Goal: Information Seeking & Learning: Learn about a topic

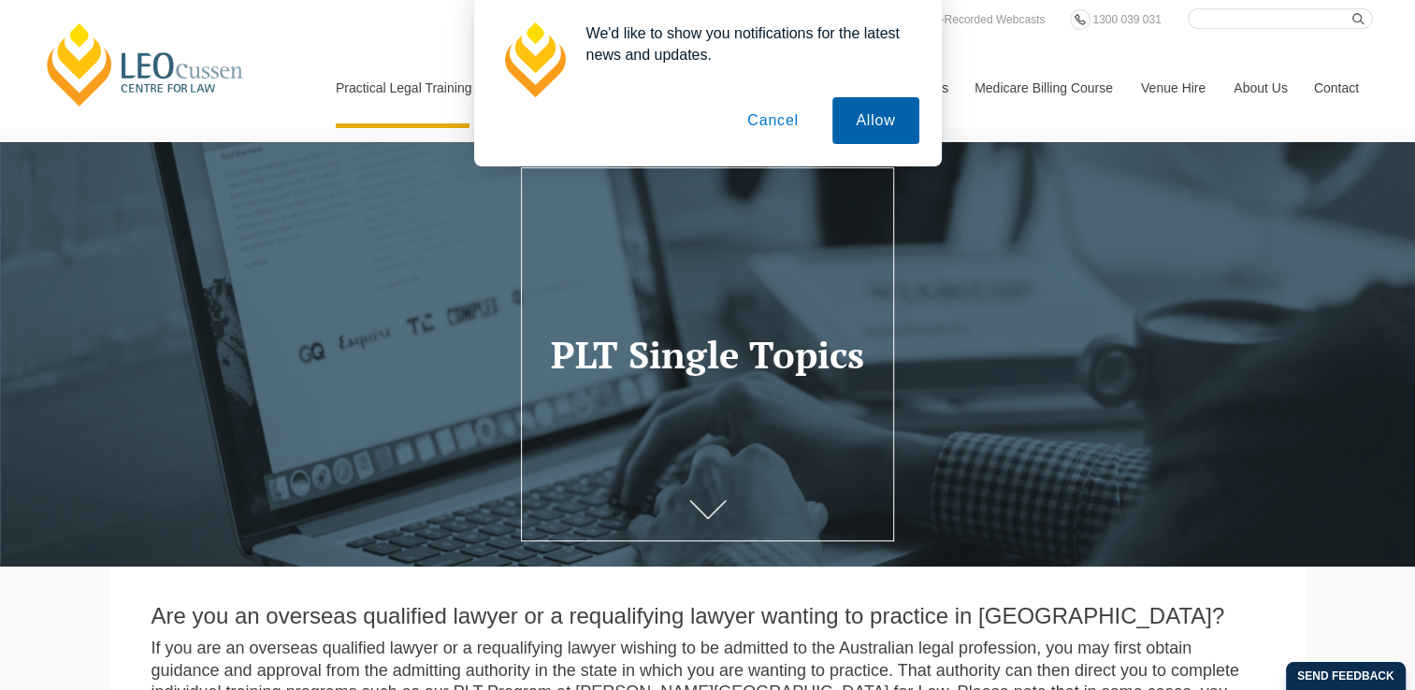
click at [853, 121] on button "Allow" at bounding box center [876, 120] width 86 height 47
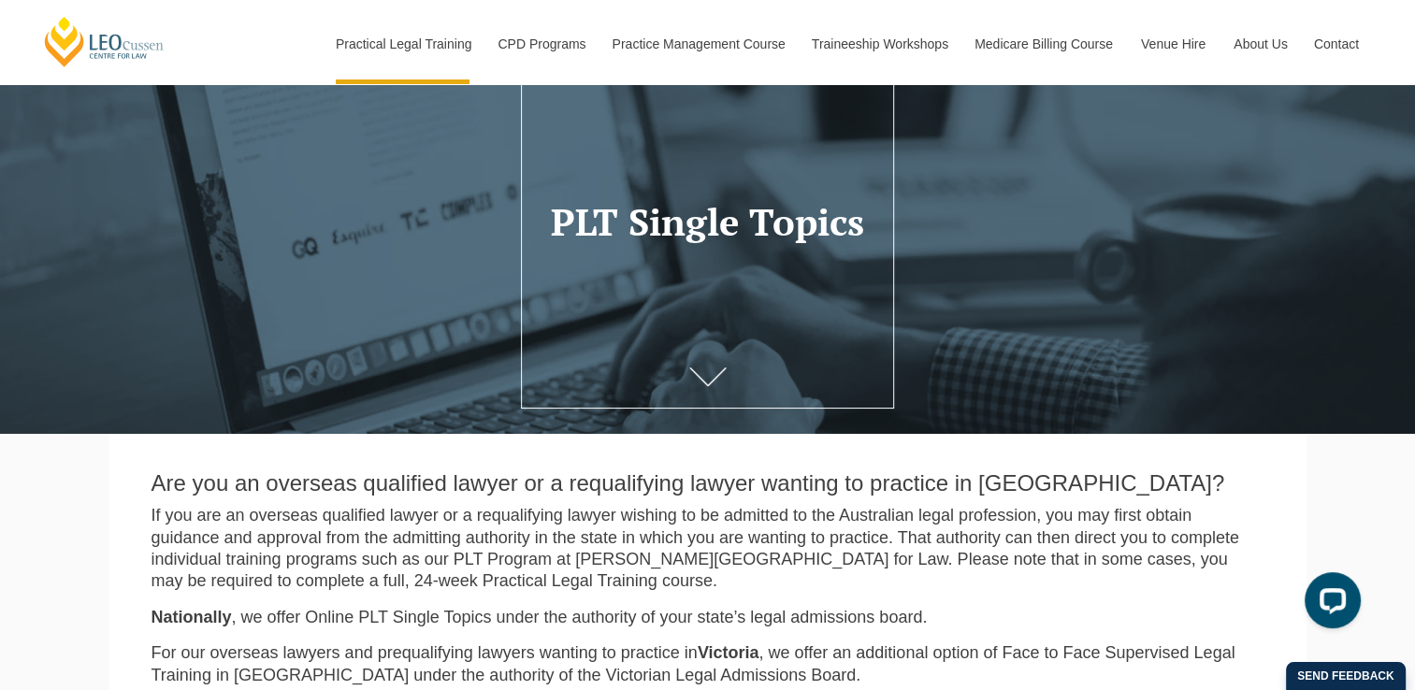
scroll to position [159, 0]
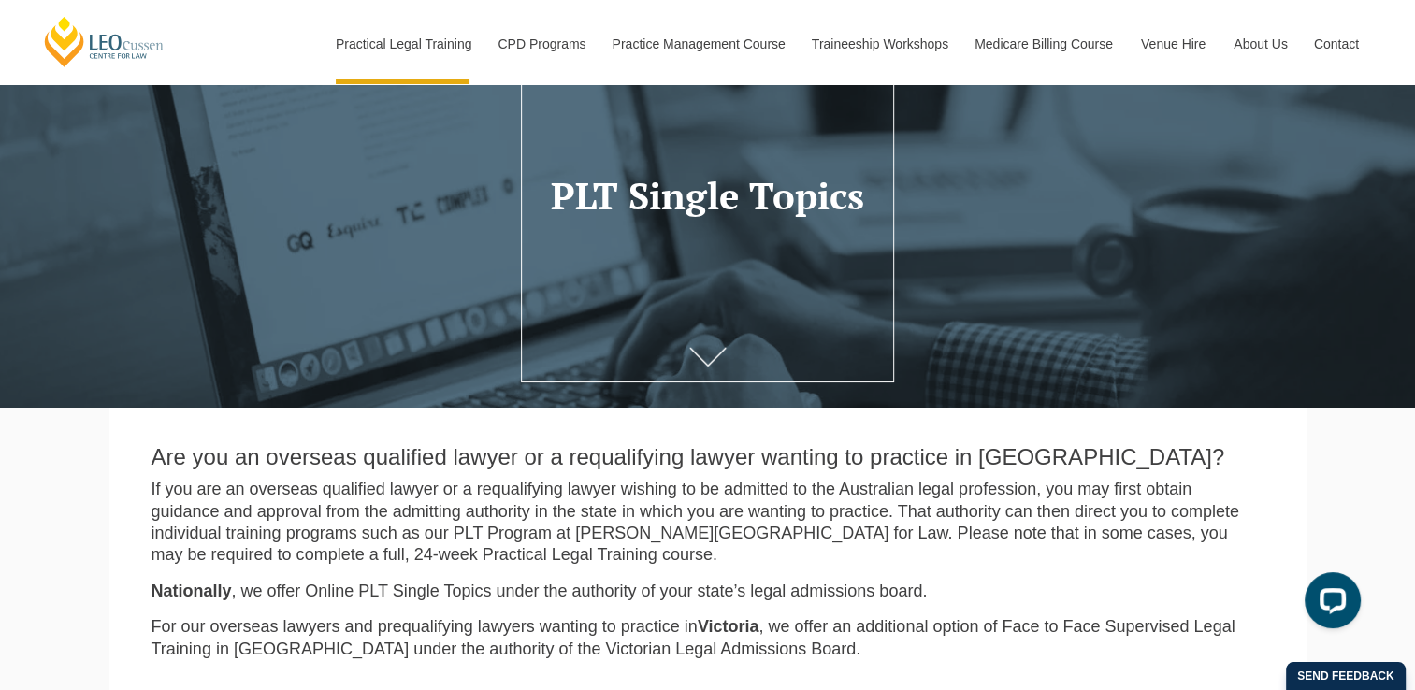
click at [717, 350] on link at bounding box center [708, 359] width 75 height 62
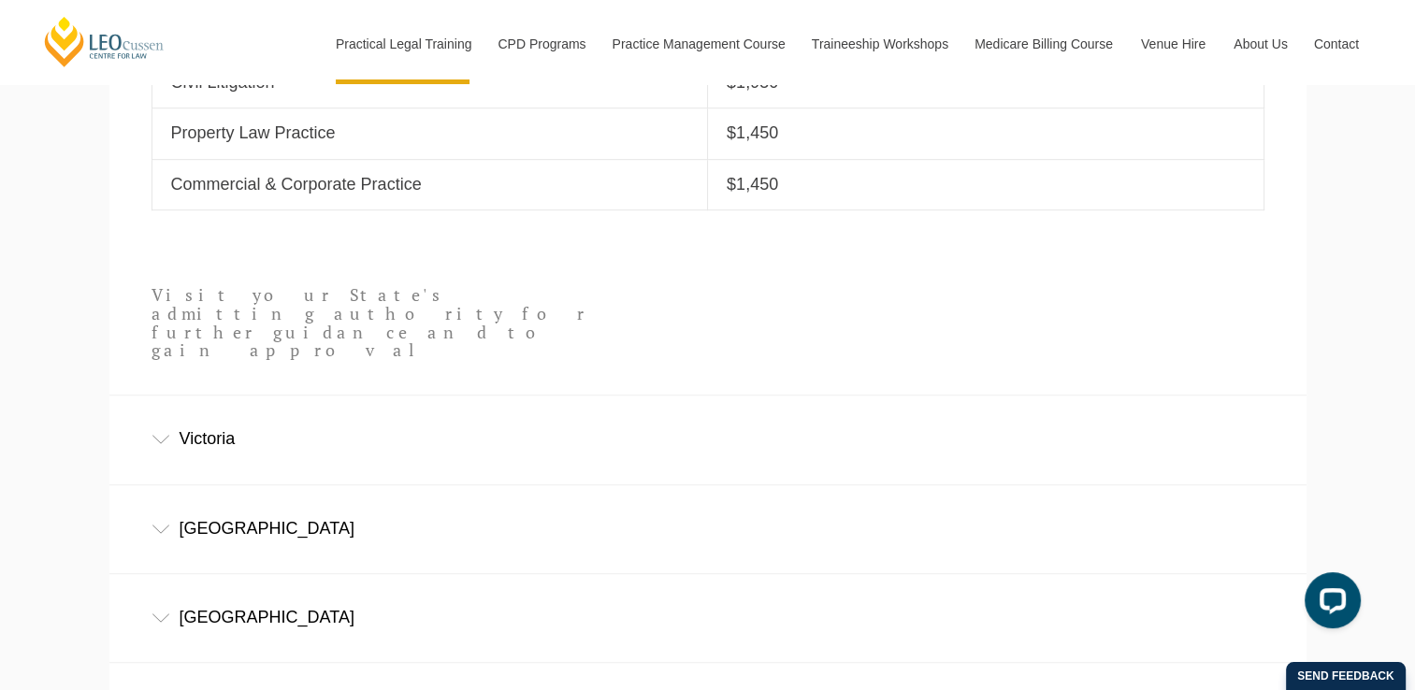
scroll to position [1022, 0]
click at [234, 396] on div "Victoria" at bounding box center [707, 439] width 1197 height 87
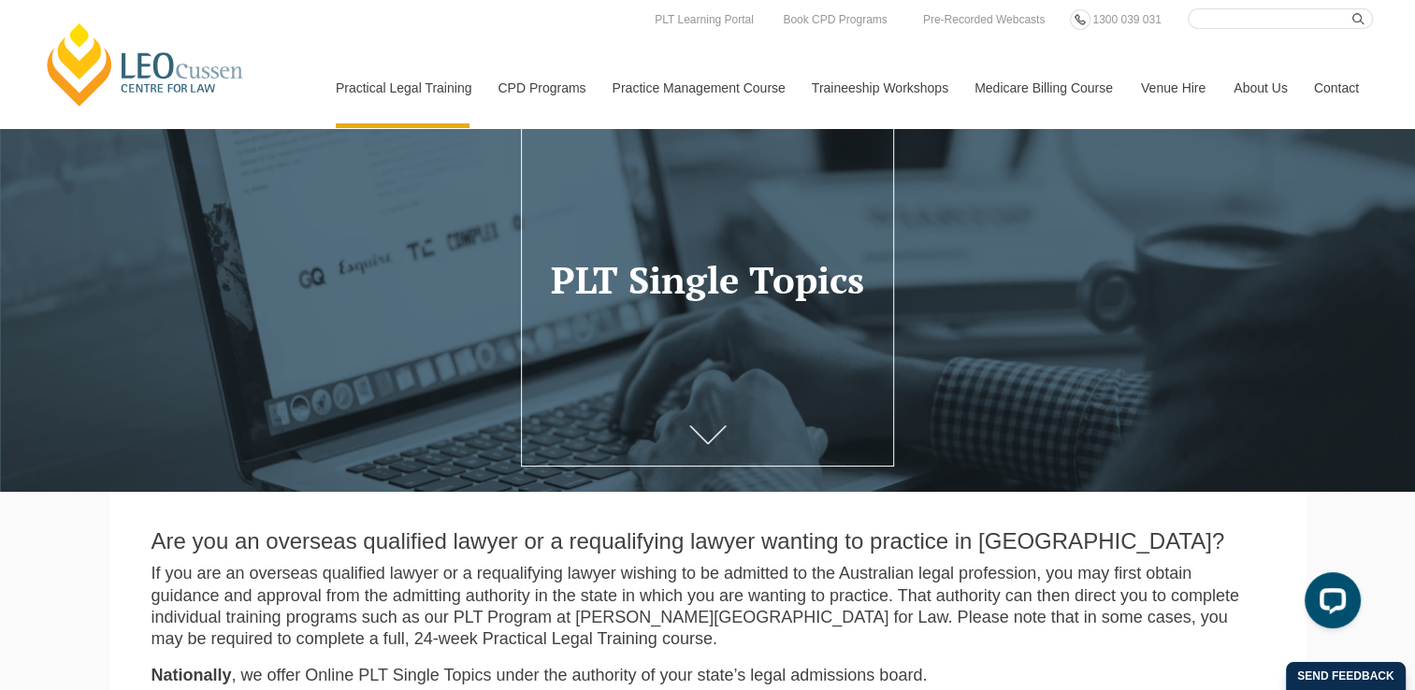
scroll to position [0, 0]
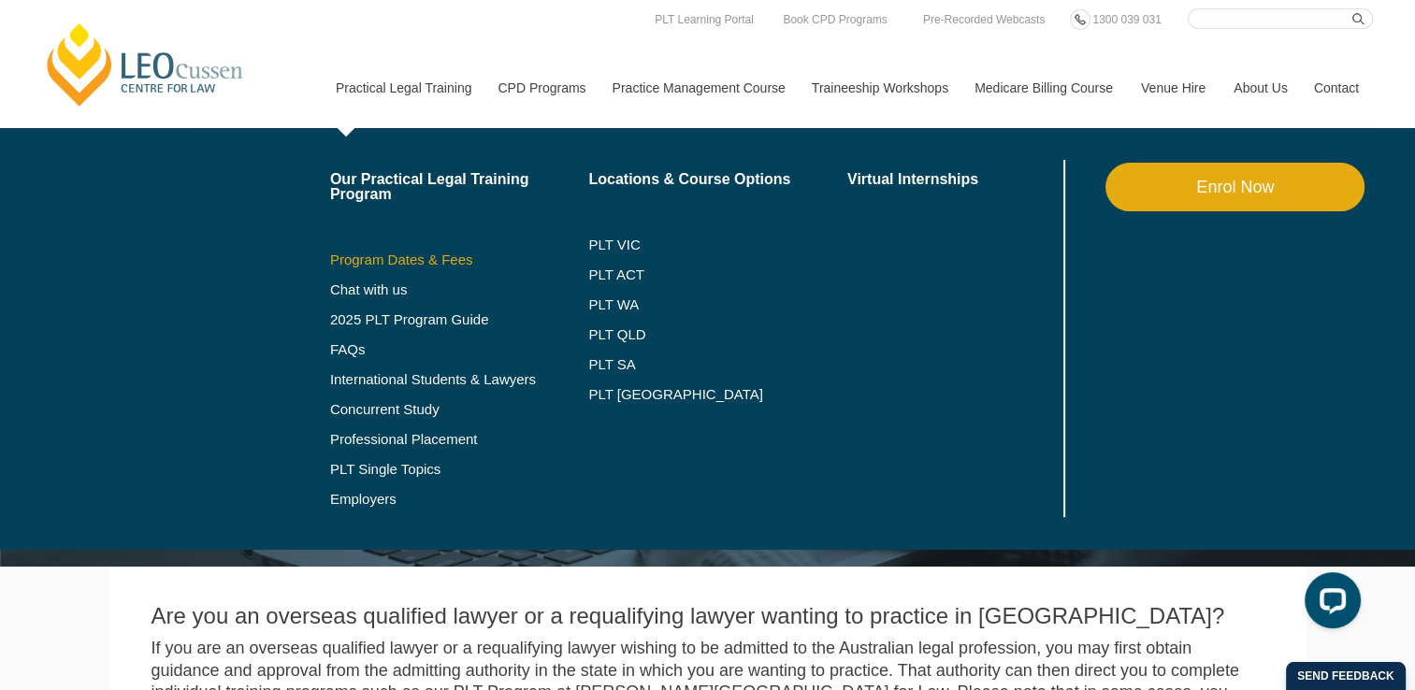
click at [397, 263] on link "Program Dates & Fees" at bounding box center [459, 260] width 259 height 15
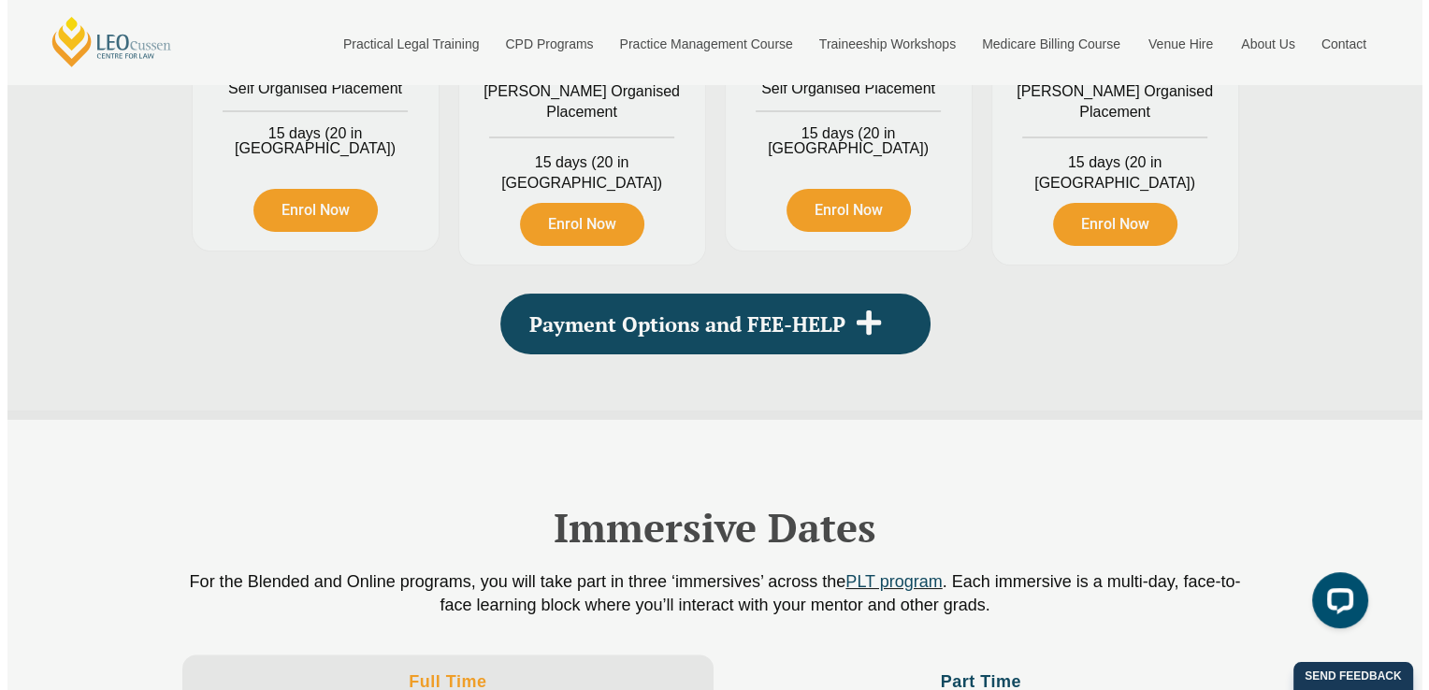
scroll to position [2450, 0]
